Goal: Feedback & Contribution: Contribute content

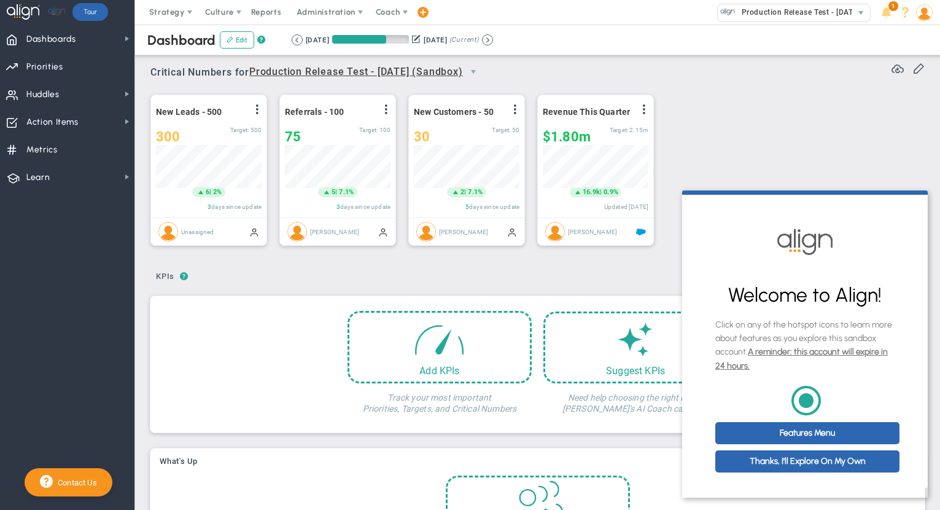
scroll to position [43, 106]
click at [388, 10] on span "Coach" at bounding box center [388, 11] width 25 height 9
click at [401, 56] on span "Resources" at bounding box center [410, 61] width 87 height 25
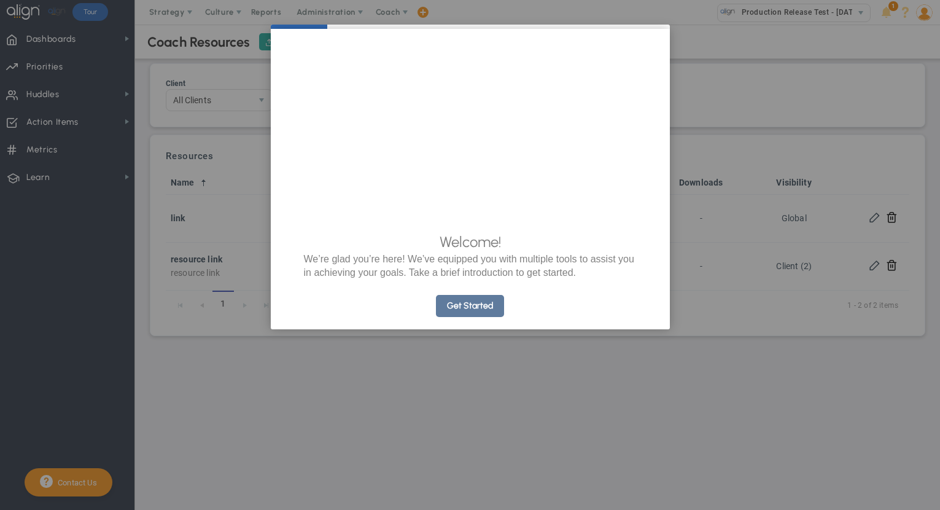
click at [491, 317] on link "Get Started" at bounding box center [470, 306] width 68 height 22
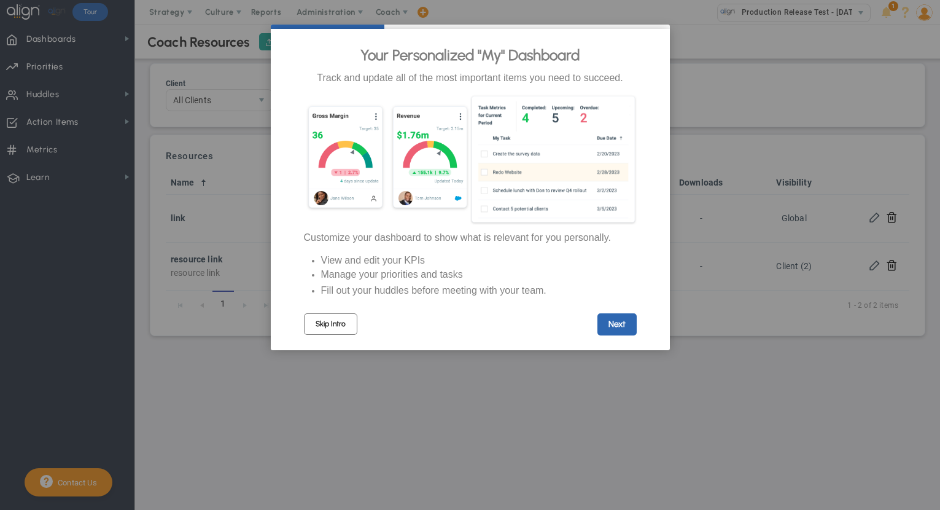
click at [342, 329] on link "Skip Intro" at bounding box center [330, 324] width 53 height 22
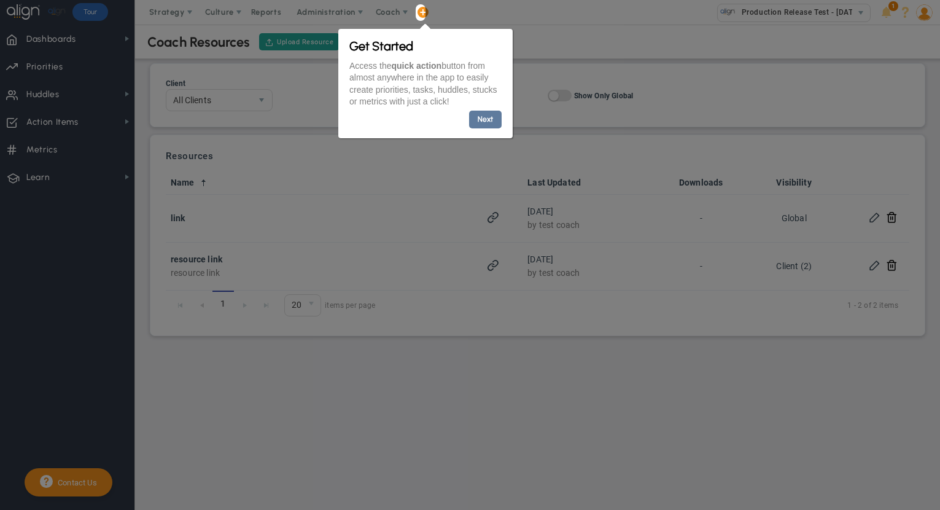
click at [487, 122] on link "Next" at bounding box center [485, 120] width 33 height 18
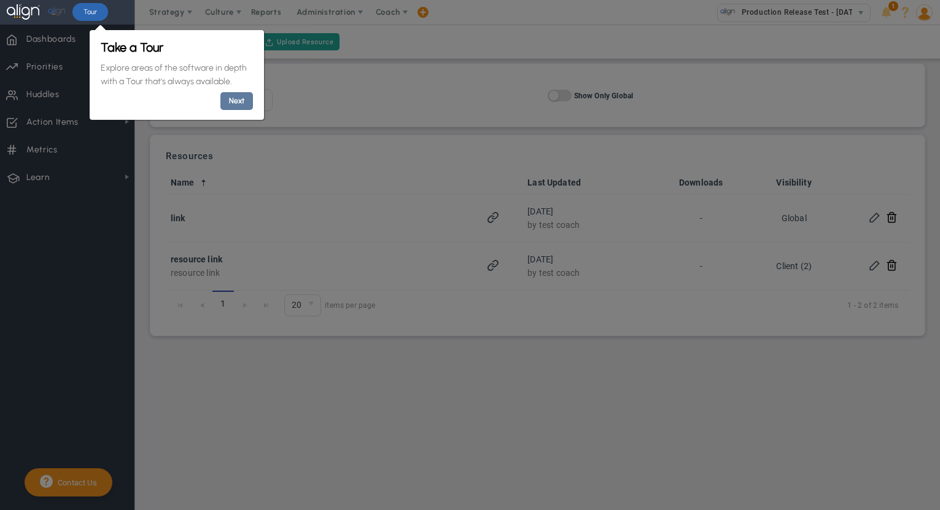
click at [249, 99] on link "Next" at bounding box center [236, 101] width 33 height 18
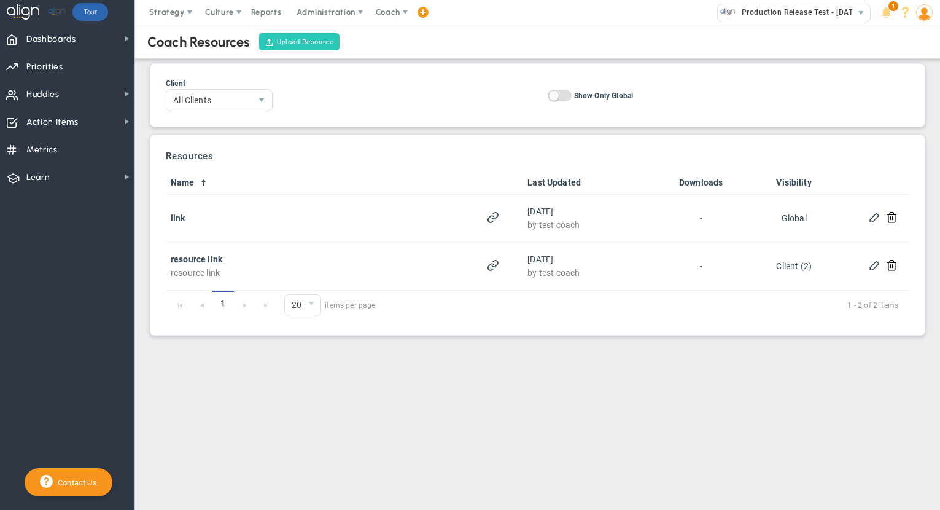
click at [307, 42] on button "Upload Resource" at bounding box center [299, 41] width 80 height 17
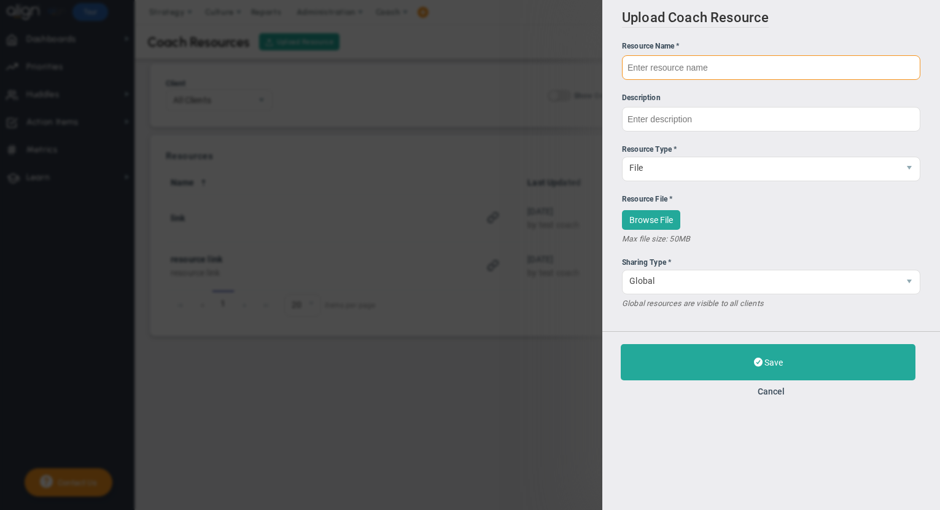
click at [760, 65] on input "text" at bounding box center [771, 67] width 299 height 25
type input "RJK Test"
click at [640, 225] on span "Browse File" at bounding box center [652, 220] width 44 height 10
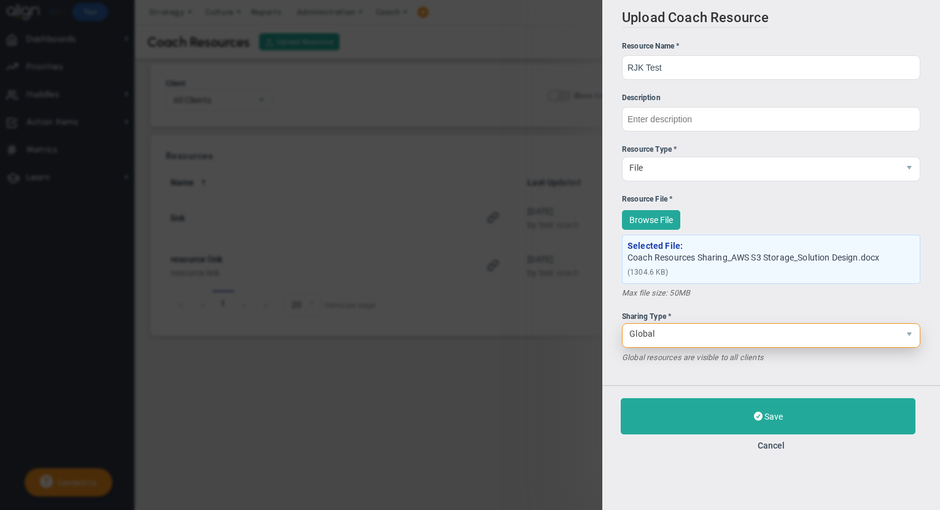
click at [633, 339] on span "Global" at bounding box center [761, 334] width 276 height 21
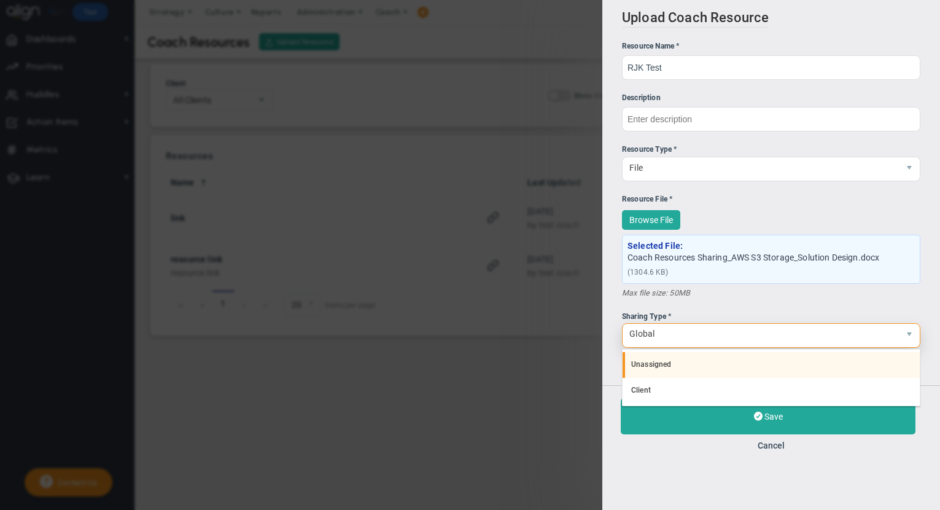
click at [652, 366] on li "Unassigned" at bounding box center [771, 365] width 297 height 26
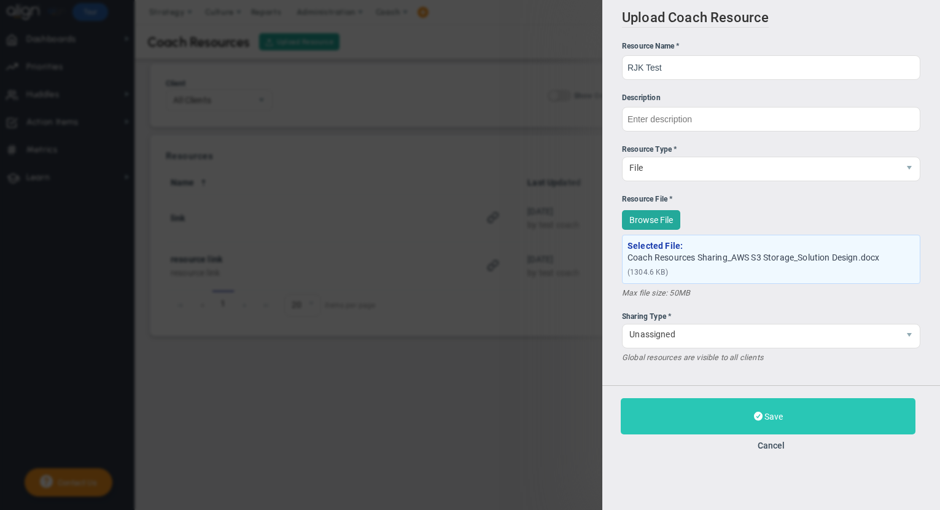
click at [686, 412] on button "Save" at bounding box center [768, 416] width 295 height 36
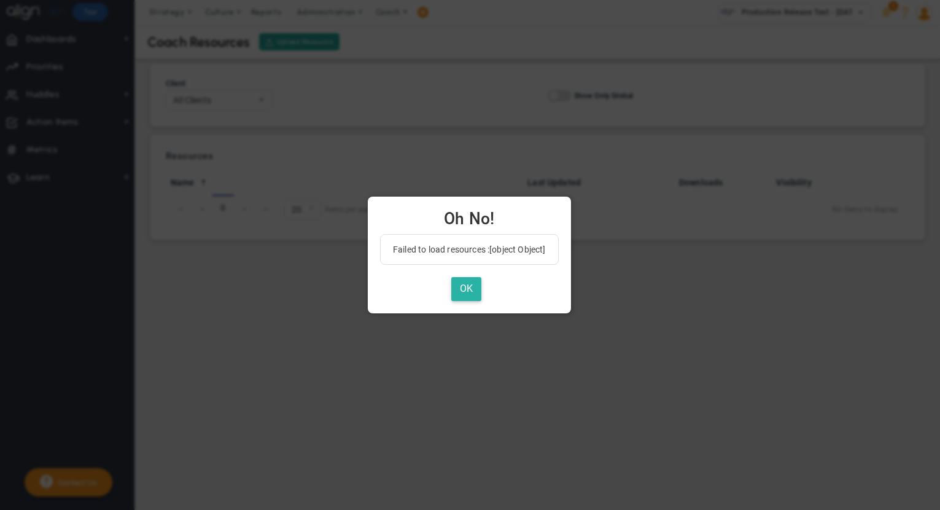
click at [472, 288] on button "OK" at bounding box center [467, 289] width 30 height 24
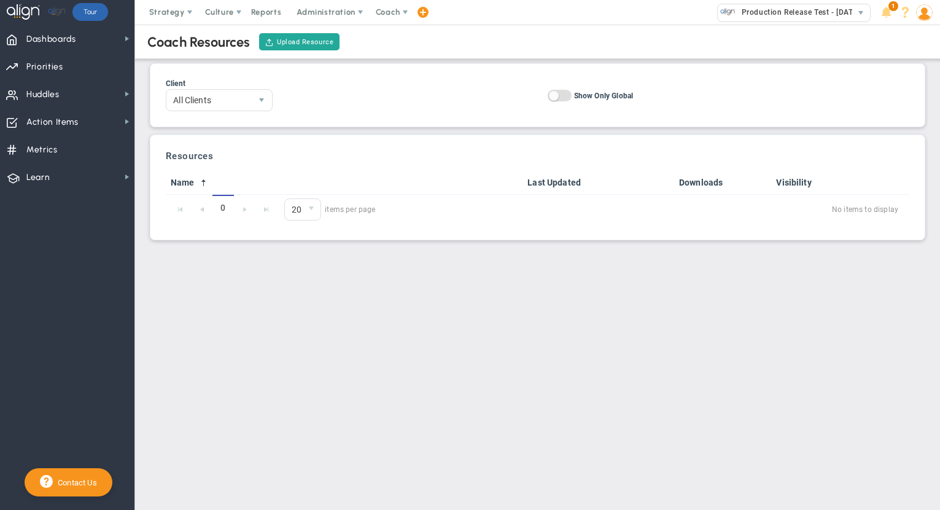
click at [926, 15] on img at bounding box center [925, 12] width 17 height 17
click at [921, 135] on span "Sign Out" at bounding box center [890, 135] width 100 height 25
